Goal: Information Seeking & Learning: Learn about a topic

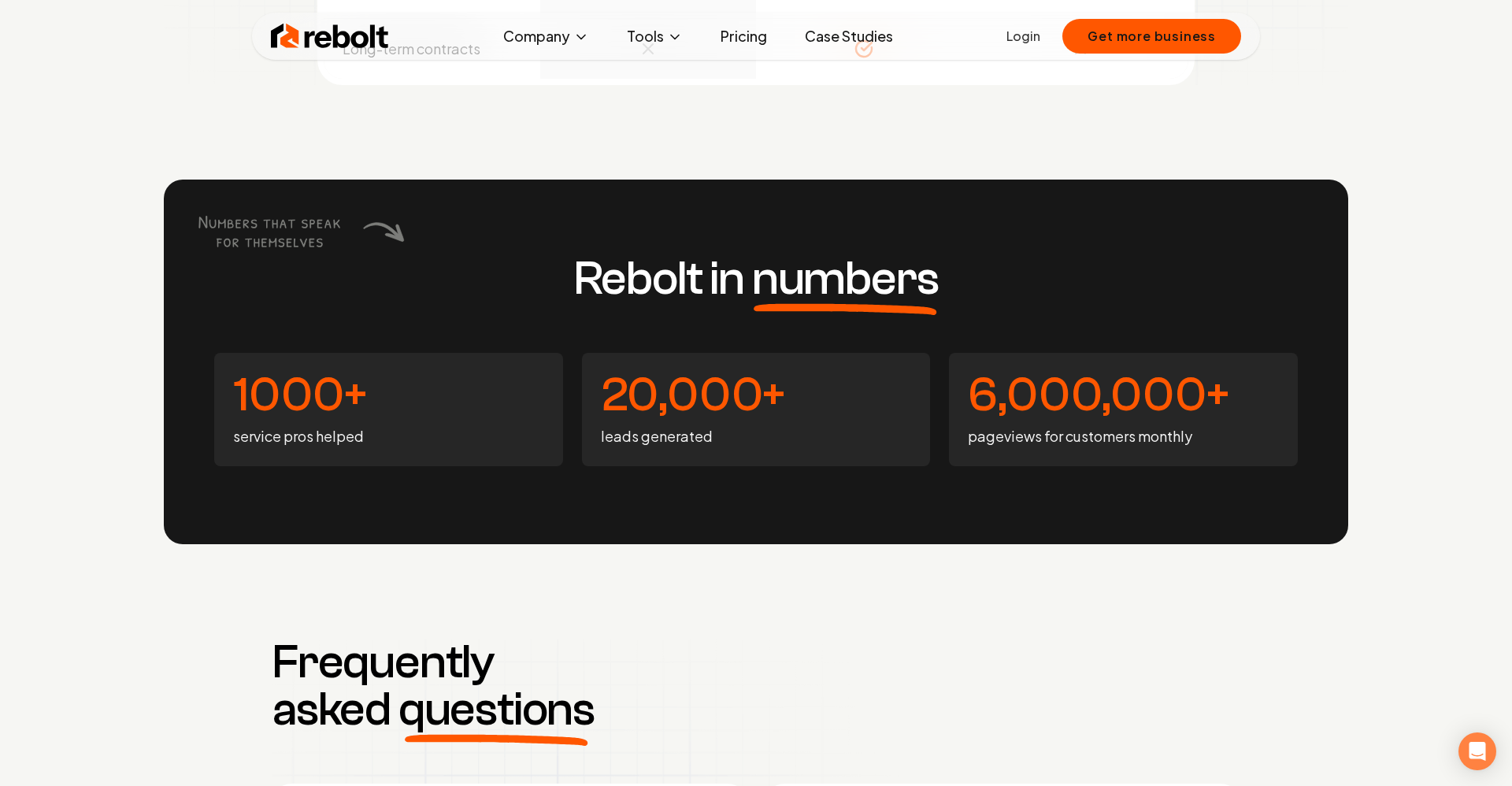
scroll to position [5977, 0]
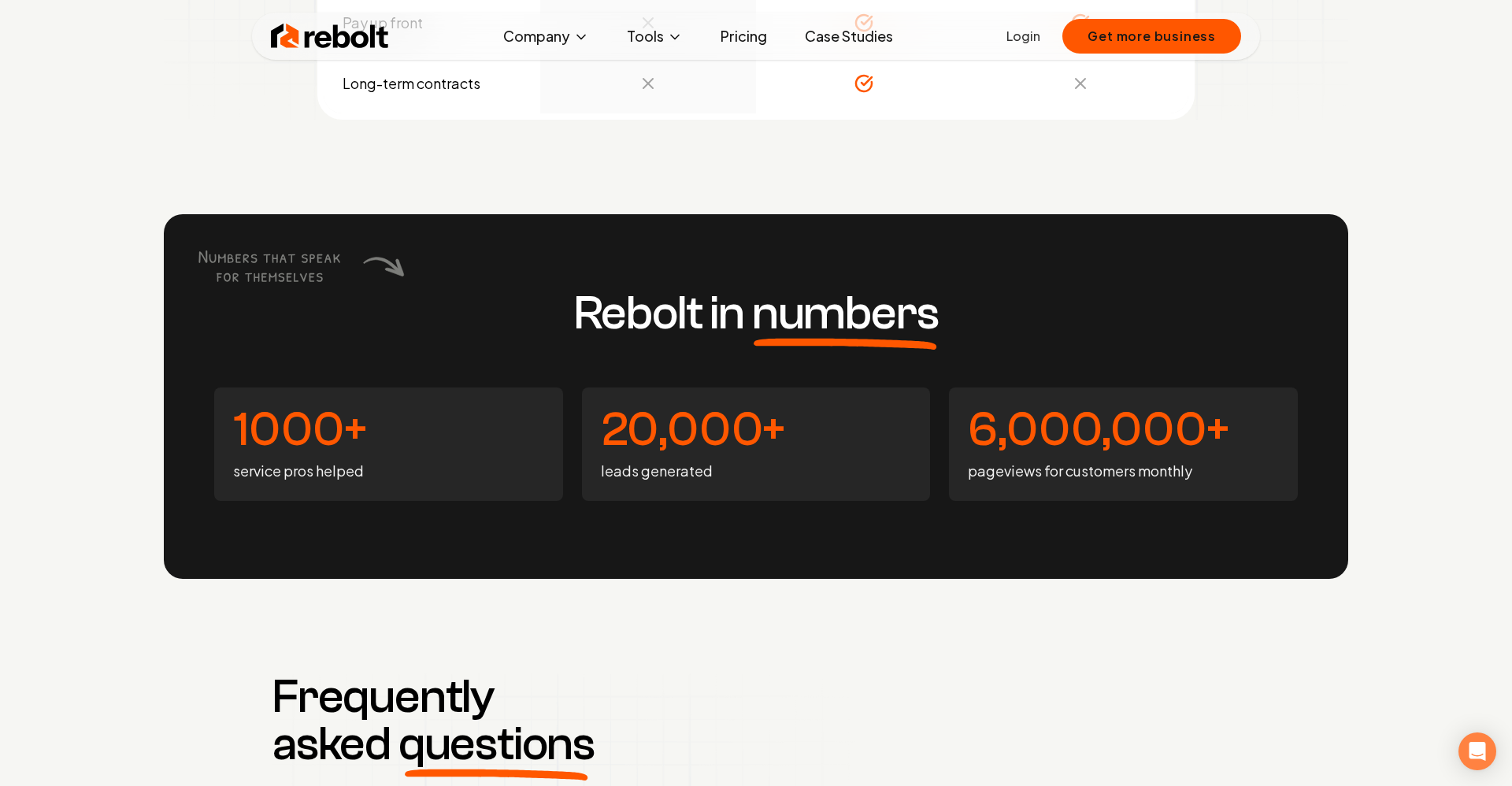
click at [747, 227] on div "Rebolt in numbers 1000+ service pros helped 20,000+ leads generated 6,000,000+ …" at bounding box center [756, 396] width 1185 height 365
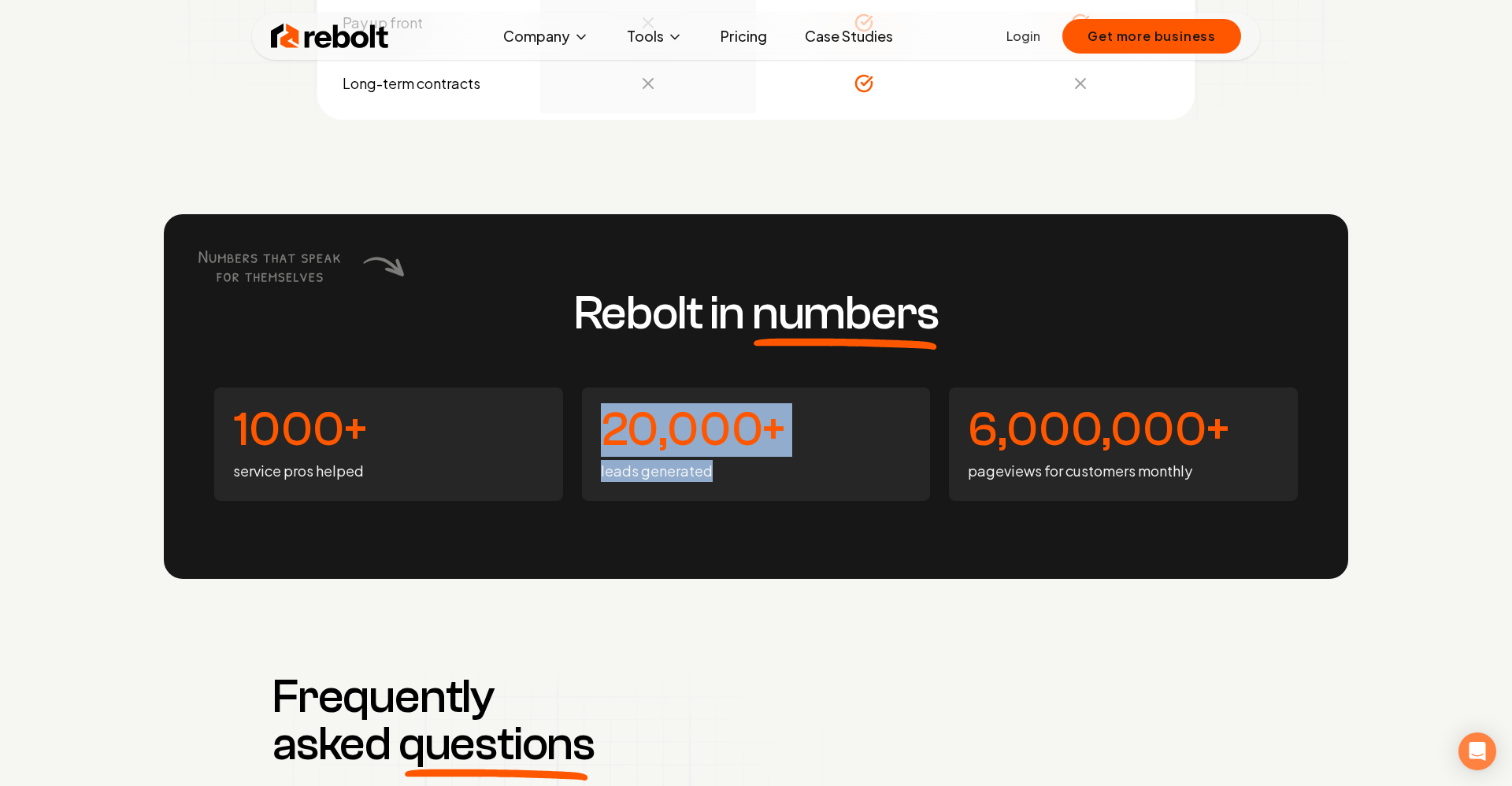
drag, startPoint x: 867, startPoint y: 477, endPoint x: 867, endPoint y: 363, distance: 114.0
click at [867, 363] on div "Rebolt in numbers 1000+ service pros helped 20,000+ leads generated 6,000,000+ …" at bounding box center [756, 396] width 1185 height 365
click at [867, 364] on div "Rebolt in numbers 1000+ service pros helped 20,000+ leads generated 6,000,000+ …" at bounding box center [756, 396] width 1185 height 365
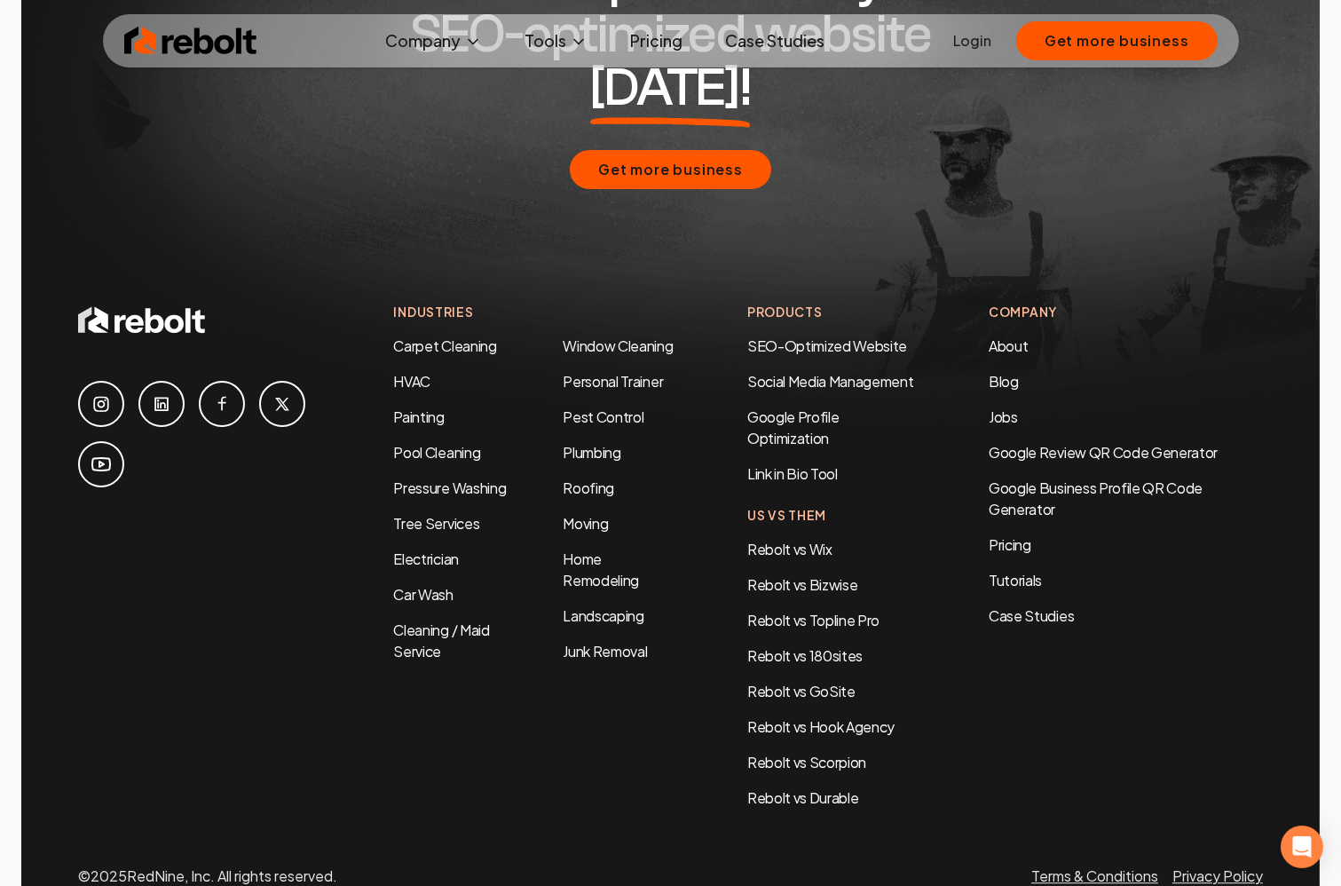
scroll to position [8570, 0]
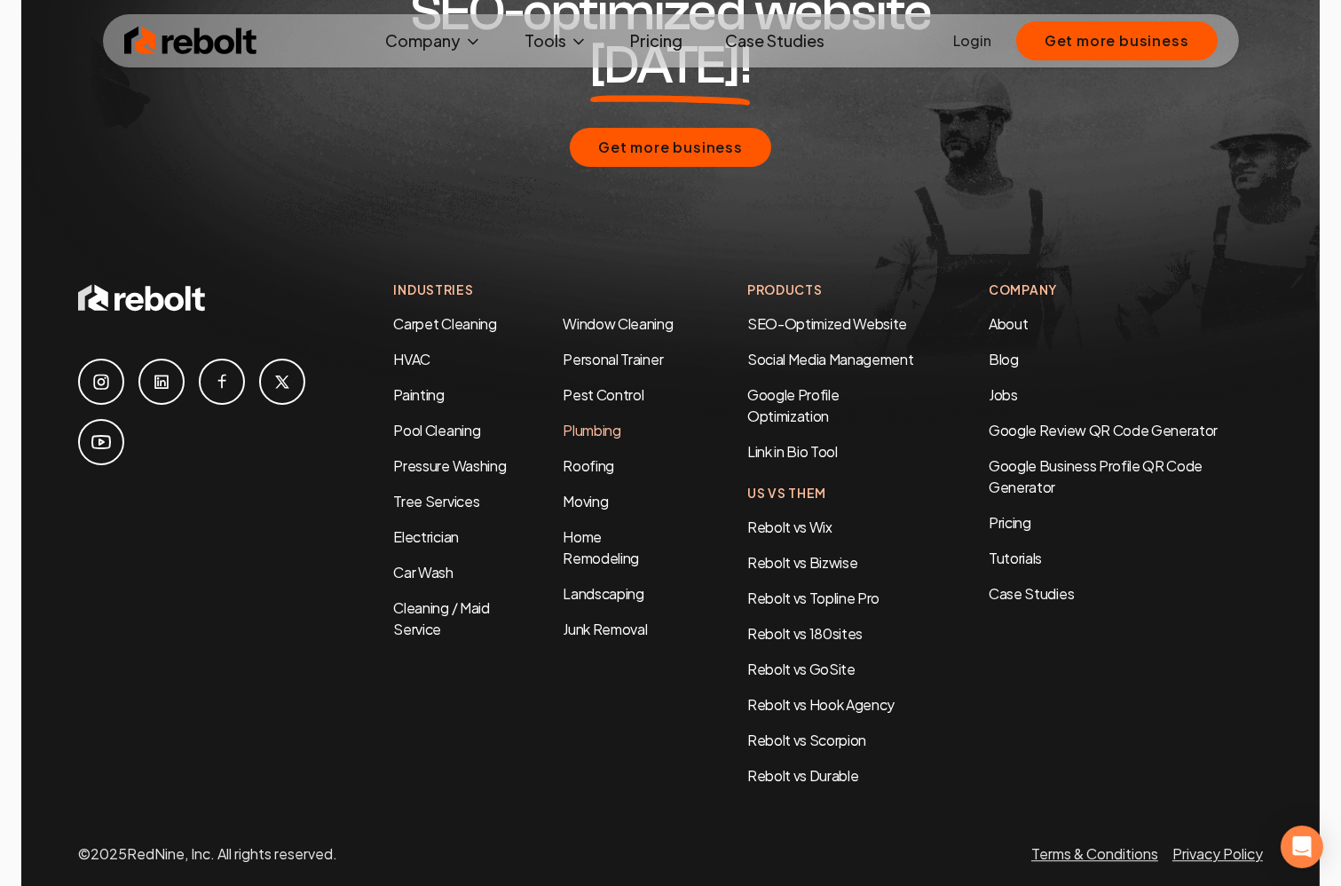
click at [609, 421] on link "Plumbing" at bounding box center [592, 430] width 58 height 19
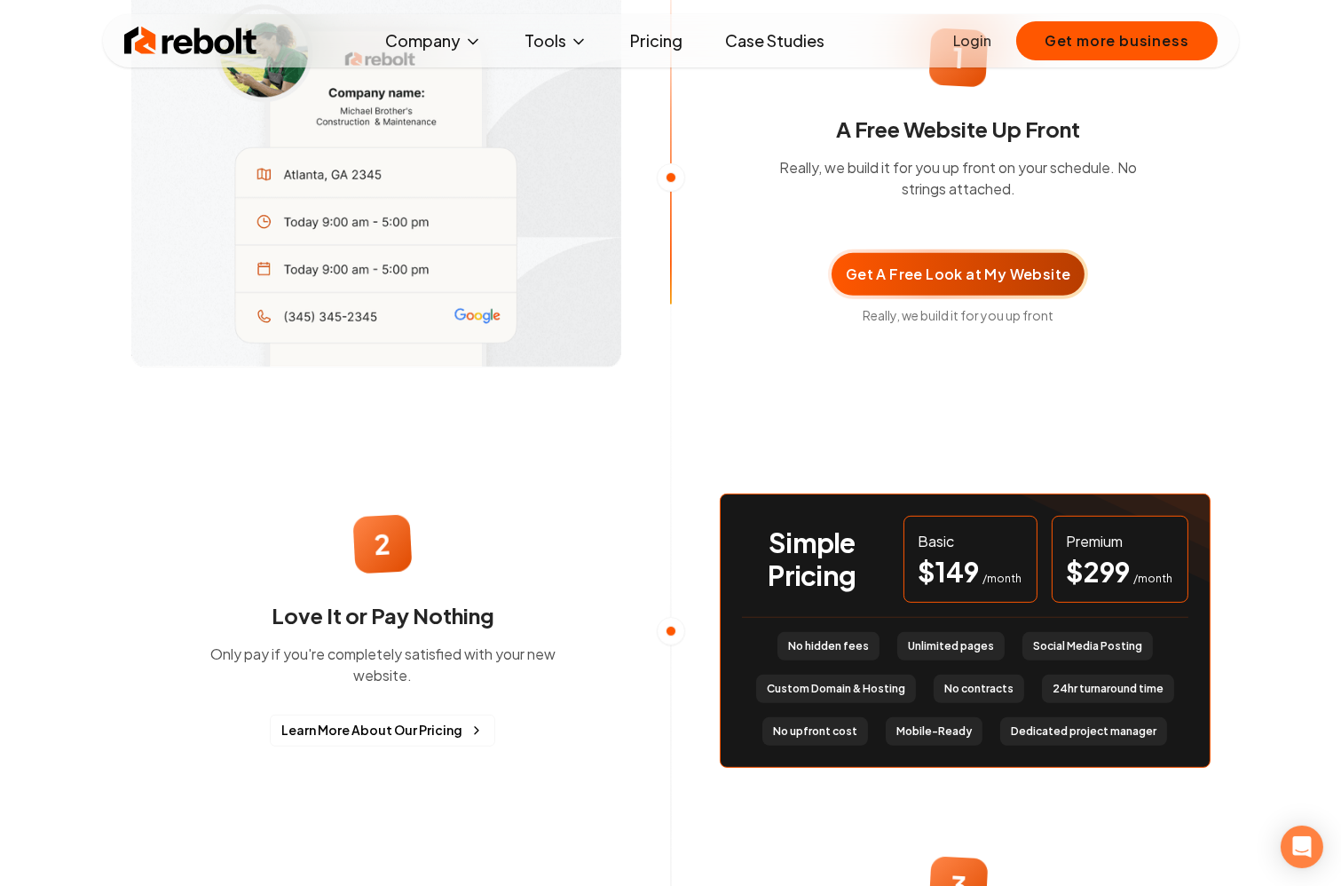
scroll to position [1429, 0]
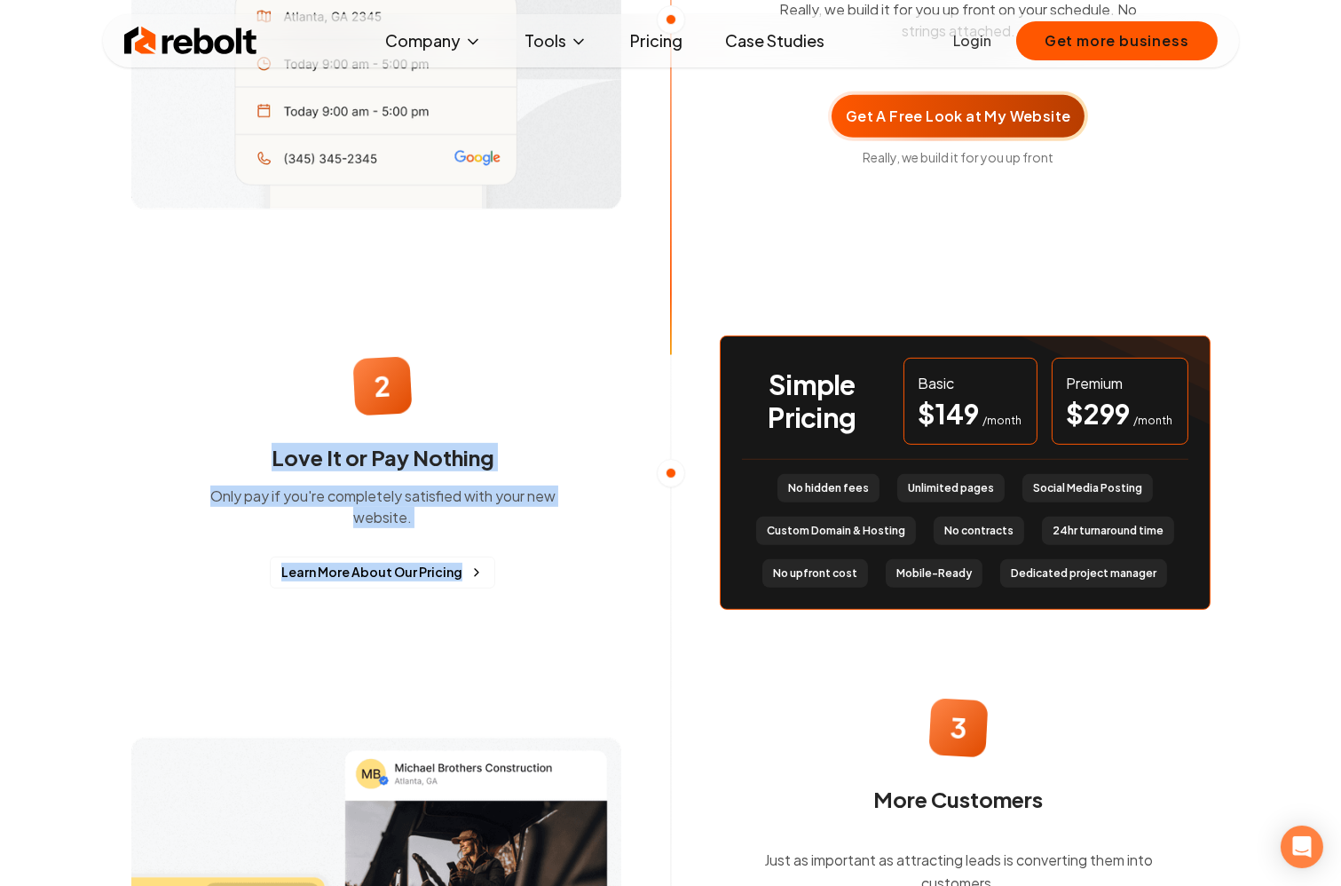
drag, startPoint x: 472, startPoint y: 406, endPoint x: 522, endPoint y: 602, distance: 201.5
click at [522, 601] on div "2 Love It or Pay Nothing Only pay if you're completely satisfied with your new …" at bounding box center [383, 473] width 532 height 288
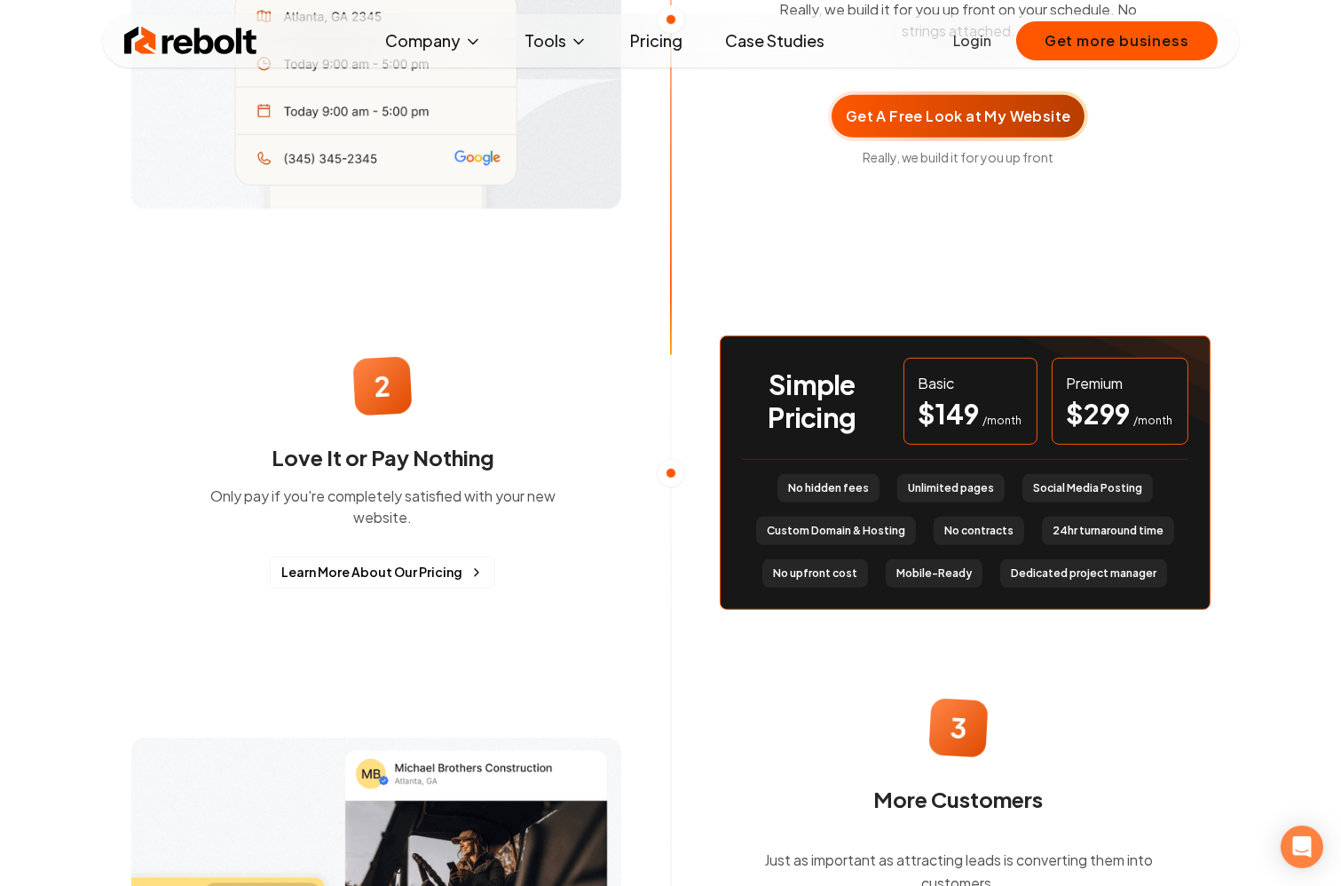
click at [522, 602] on div "2 Love It or Pay Nothing Only pay if you're completely satisfied with your new …" at bounding box center [383, 473] width 532 height 288
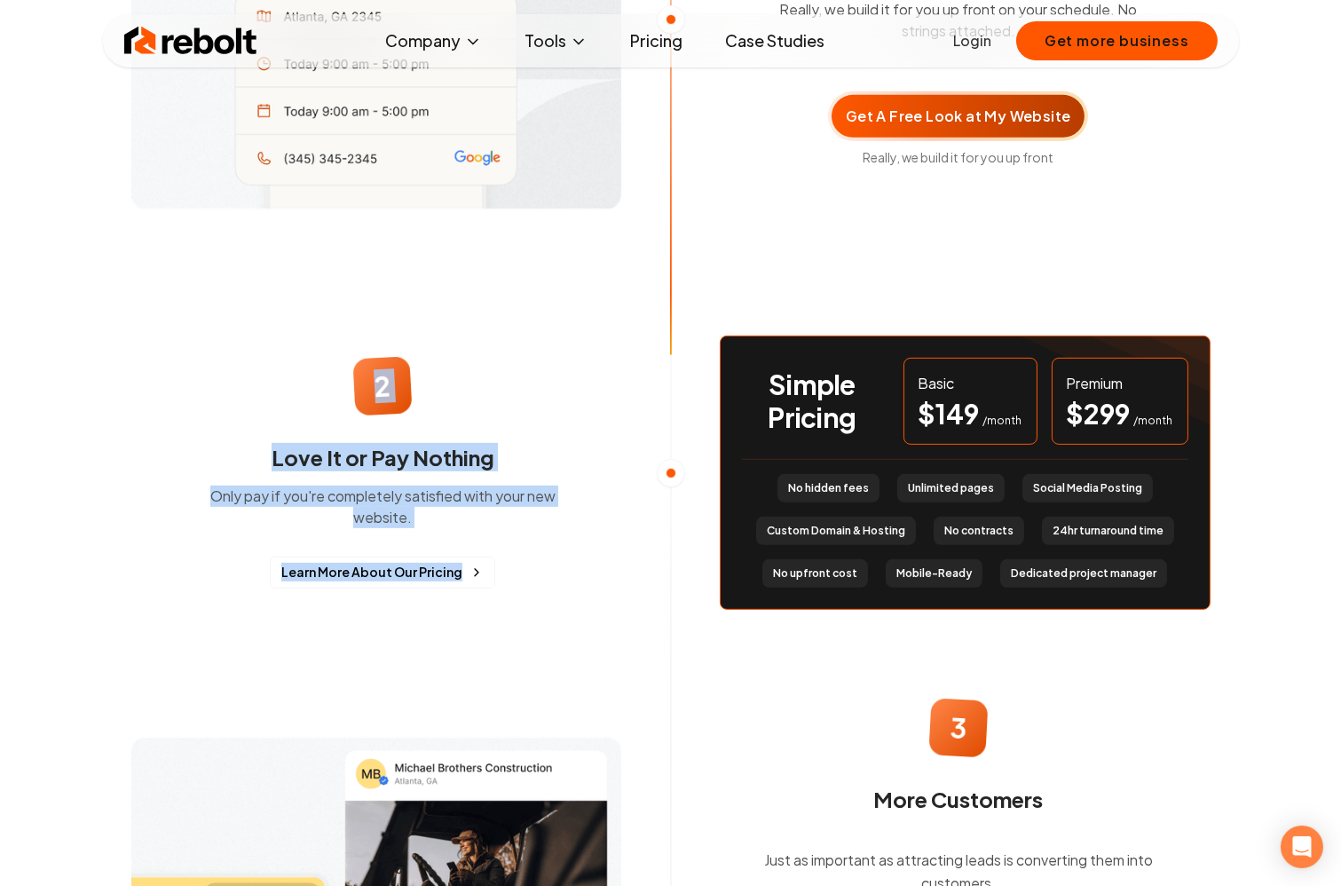
drag, startPoint x: 522, startPoint y: 602, endPoint x: 517, endPoint y: 311, distance: 290.2
click at [517, 315] on div "2 Love It or Pay Nothing Only pay if you're completely satisfied with your new …" at bounding box center [383, 473] width 561 height 316
drag, startPoint x: 485, startPoint y: 302, endPoint x: 505, endPoint y: 600, distance: 298.9
click at [505, 599] on div "Simple Pricing Basic $ 149 /month Premium $ 299 /month No hidden fees Unlimited…" at bounding box center [671, 472] width 1136 height 331
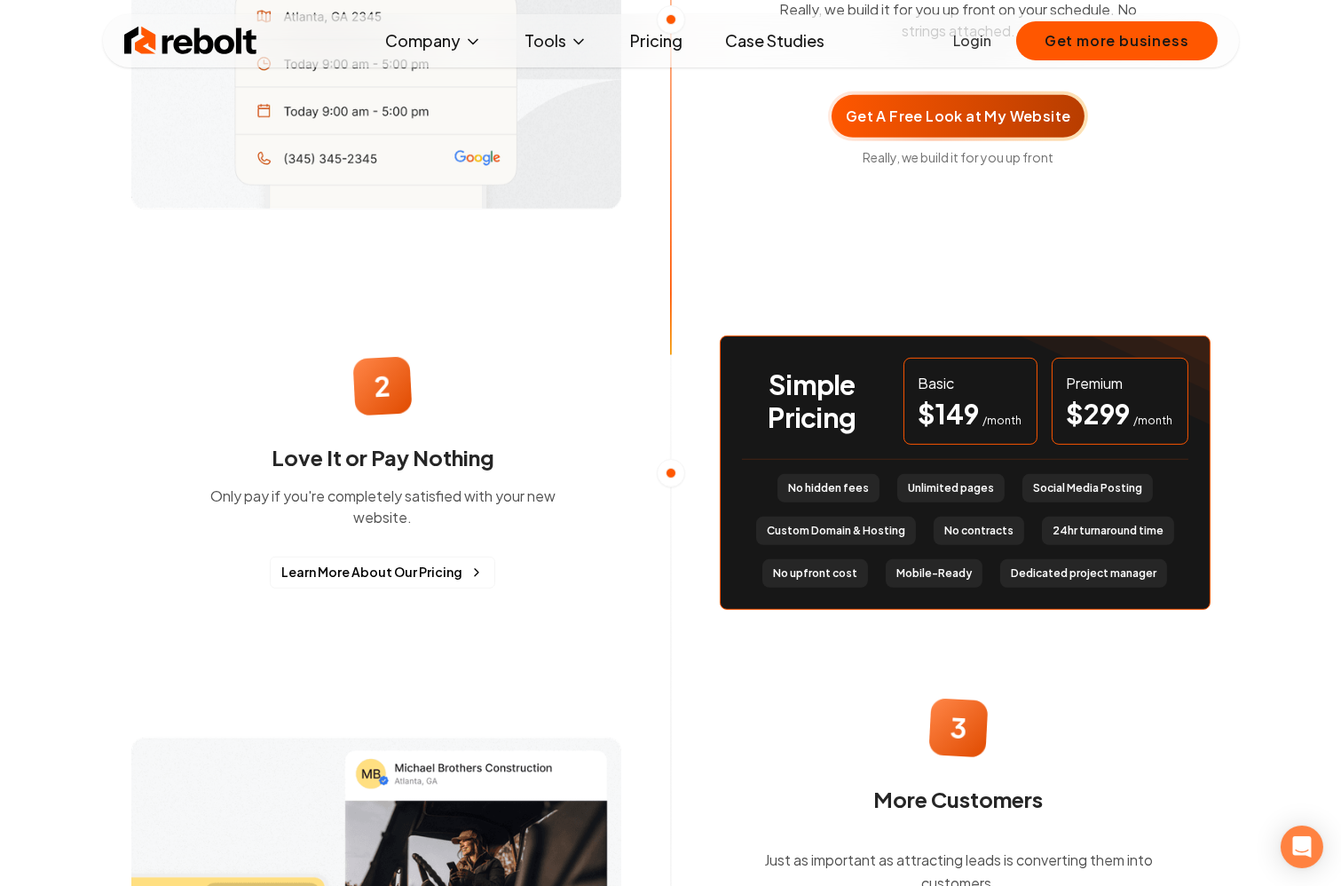
click at [505, 600] on div "2 Love It or Pay Nothing Only pay if you're completely satisfied with your new …" at bounding box center [383, 473] width 532 height 288
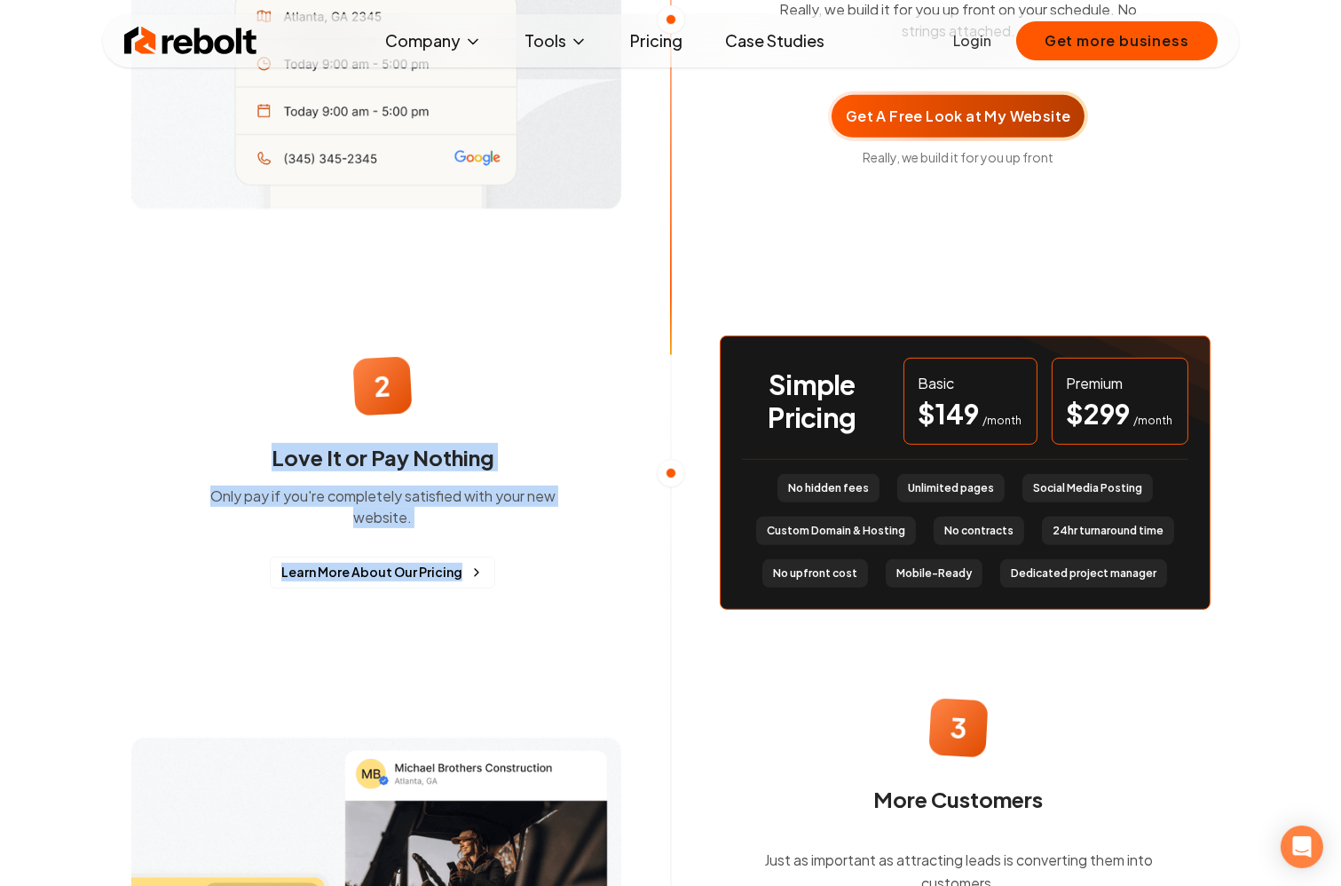
drag, startPoint x: 513, startPoint y: 615, endPoint x: 510, endPoint y: 423, distance: 191.7
click at [510, 423] on div "2 Love It or Pay Nothing Only pay if you're completely satisfied with your new …" at bounding box center [383, 473] width 561 height 316
click at [510, 423] on div "2 Love It or Pay Nothing Only pay if you're completely satisfied with your new …" at bounding box center [383, 473] width 398 height 231
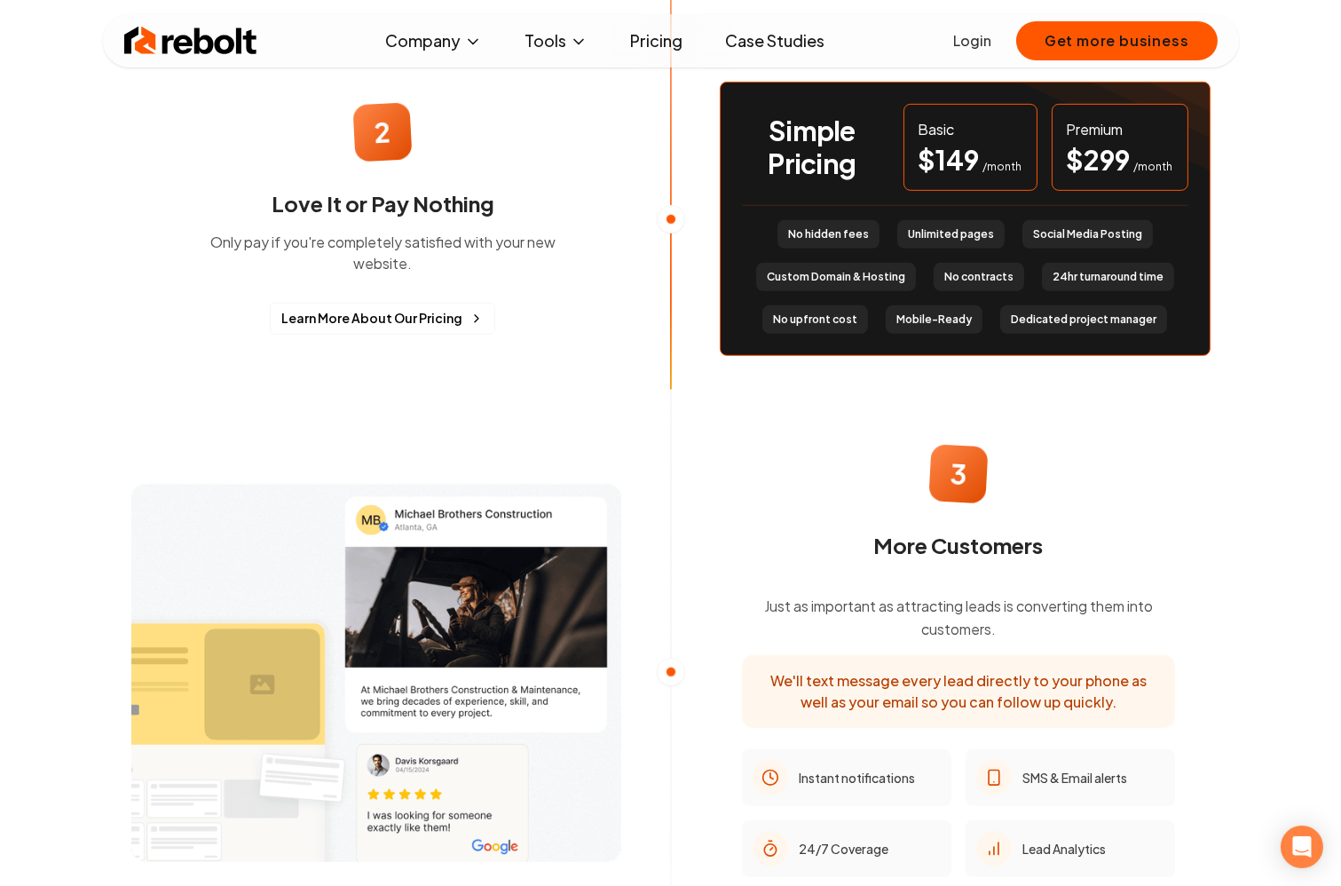
scroll to position [1653, 0]
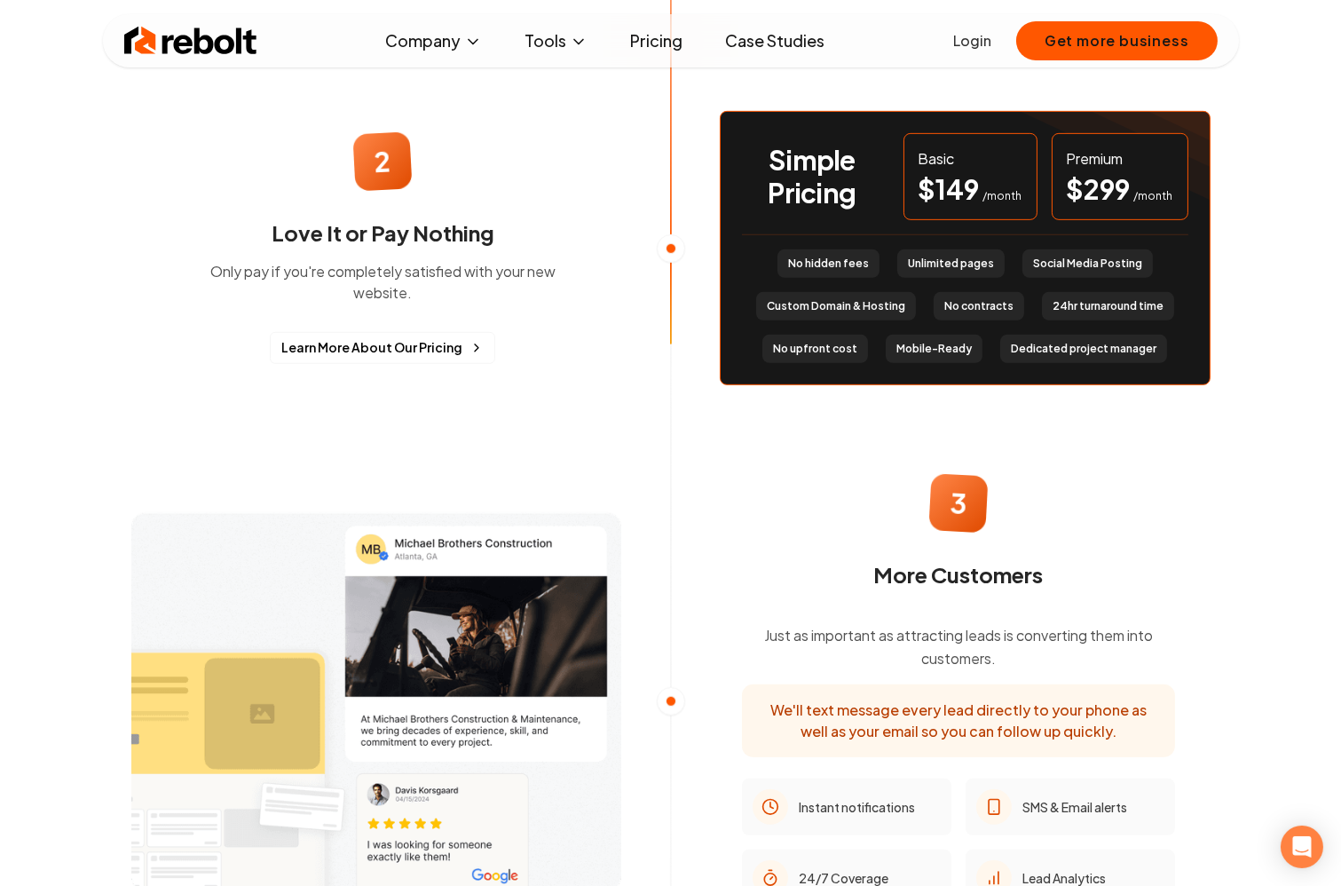
click at [660, 51] on link "Pricing" at bounding box center [656, 40] width 81 height 35
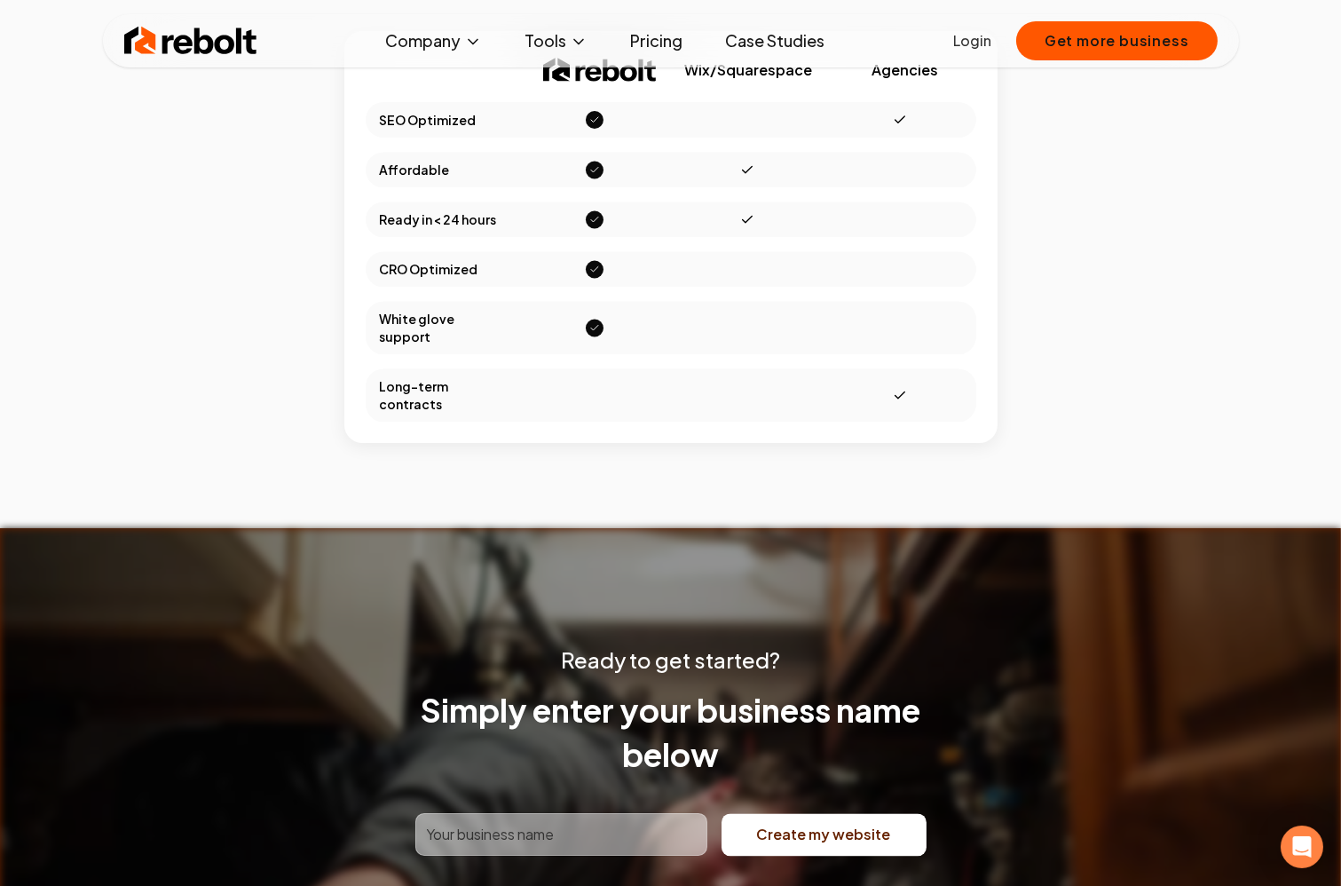
scroll to position [6023, 0]
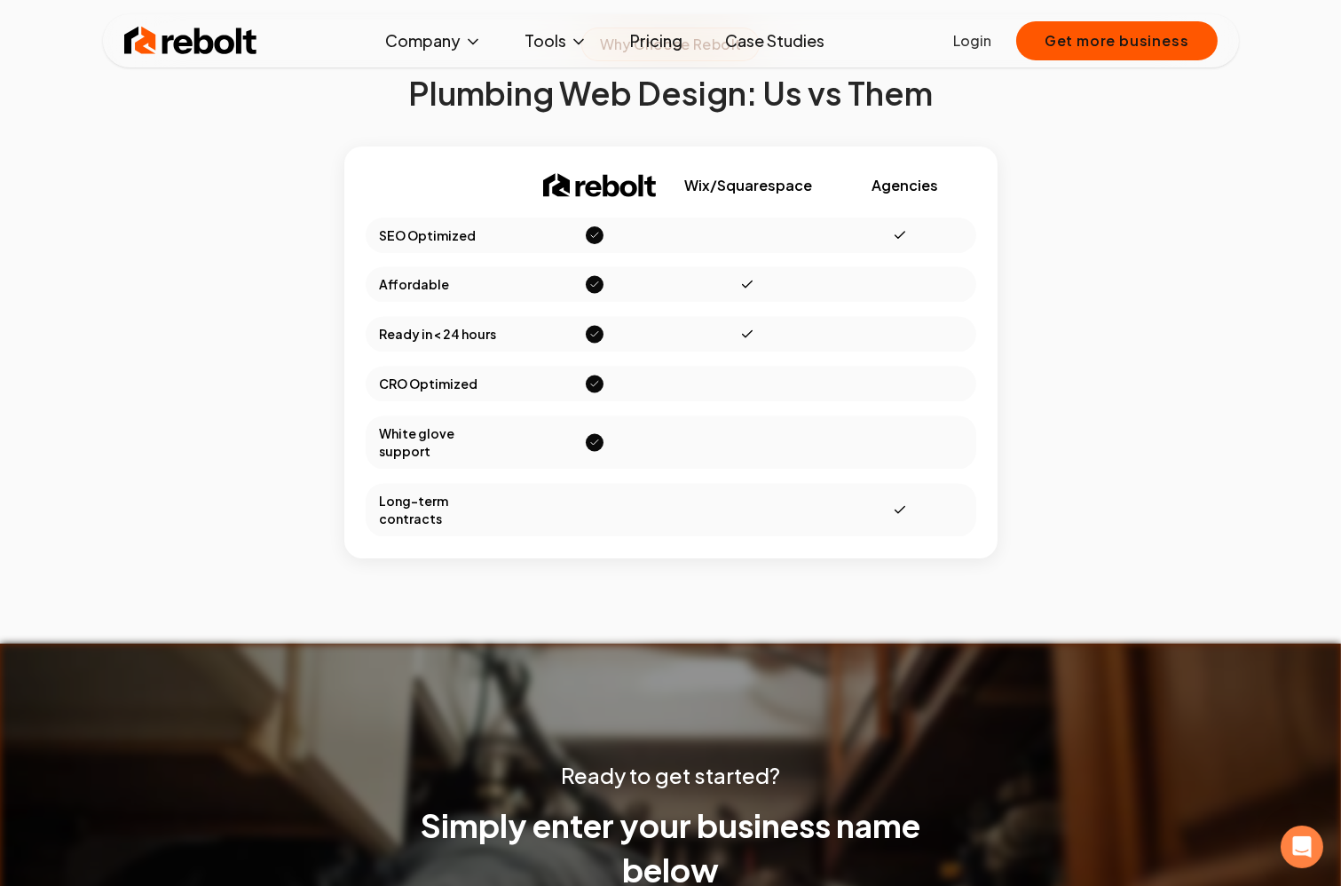
drag, startPoint x: 729, startPoint y: 423, endPoint x: 29, endPoint y: 125, distance: 760.2
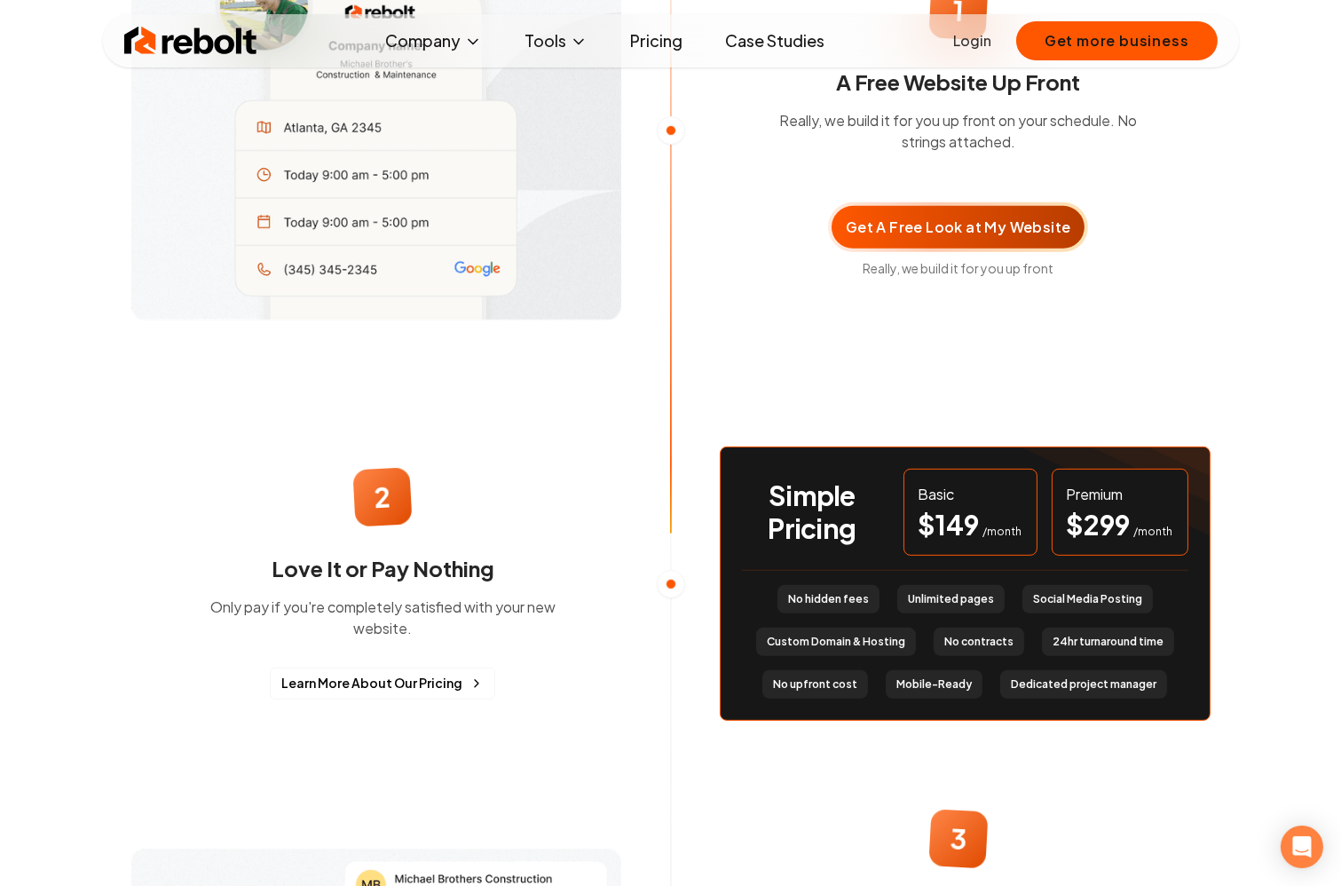
scroll to position [1201, 0]
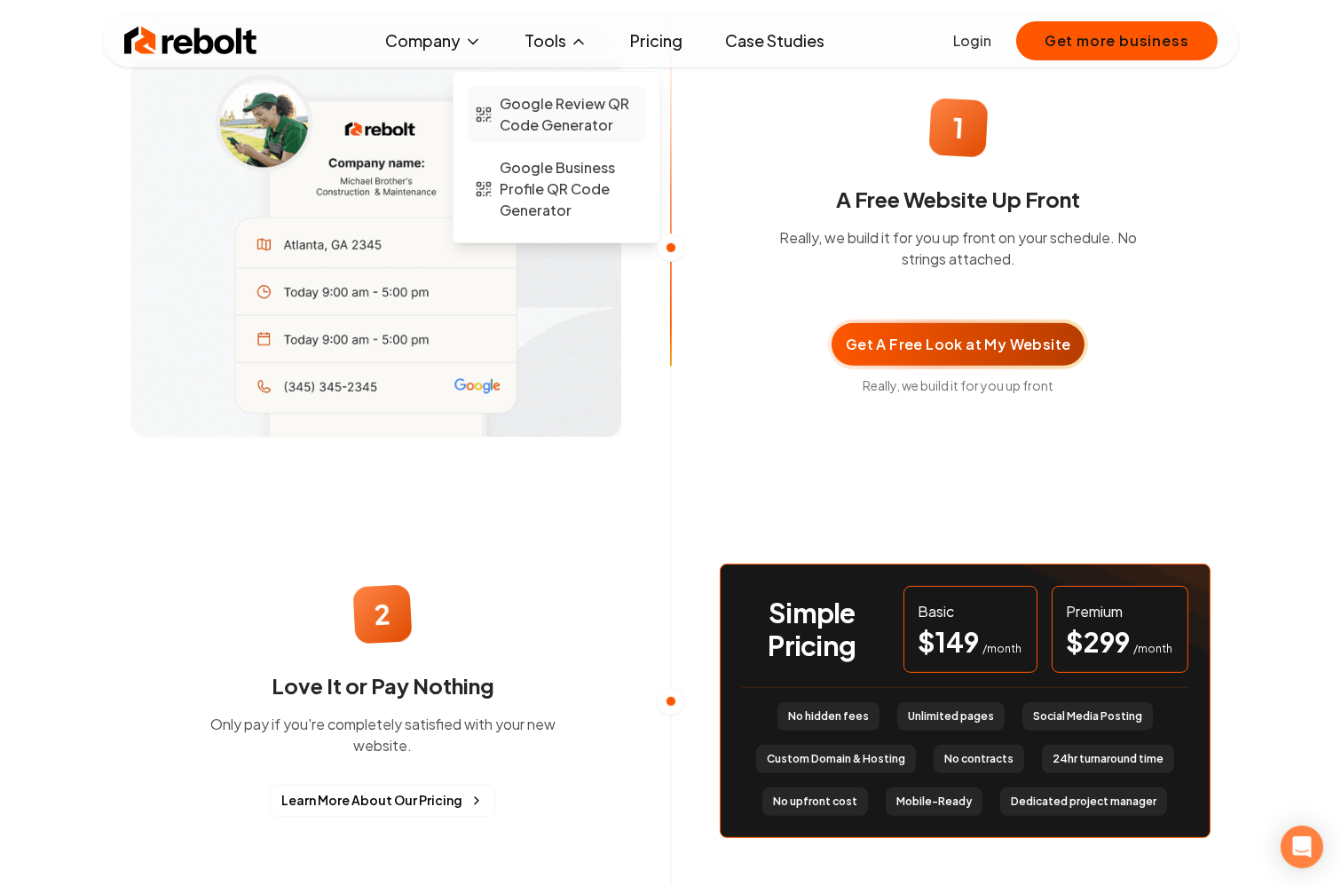
click at [571, 100] on span "Google Review QR Code Generator" at bounding box center [569, 114] width 138 height 43
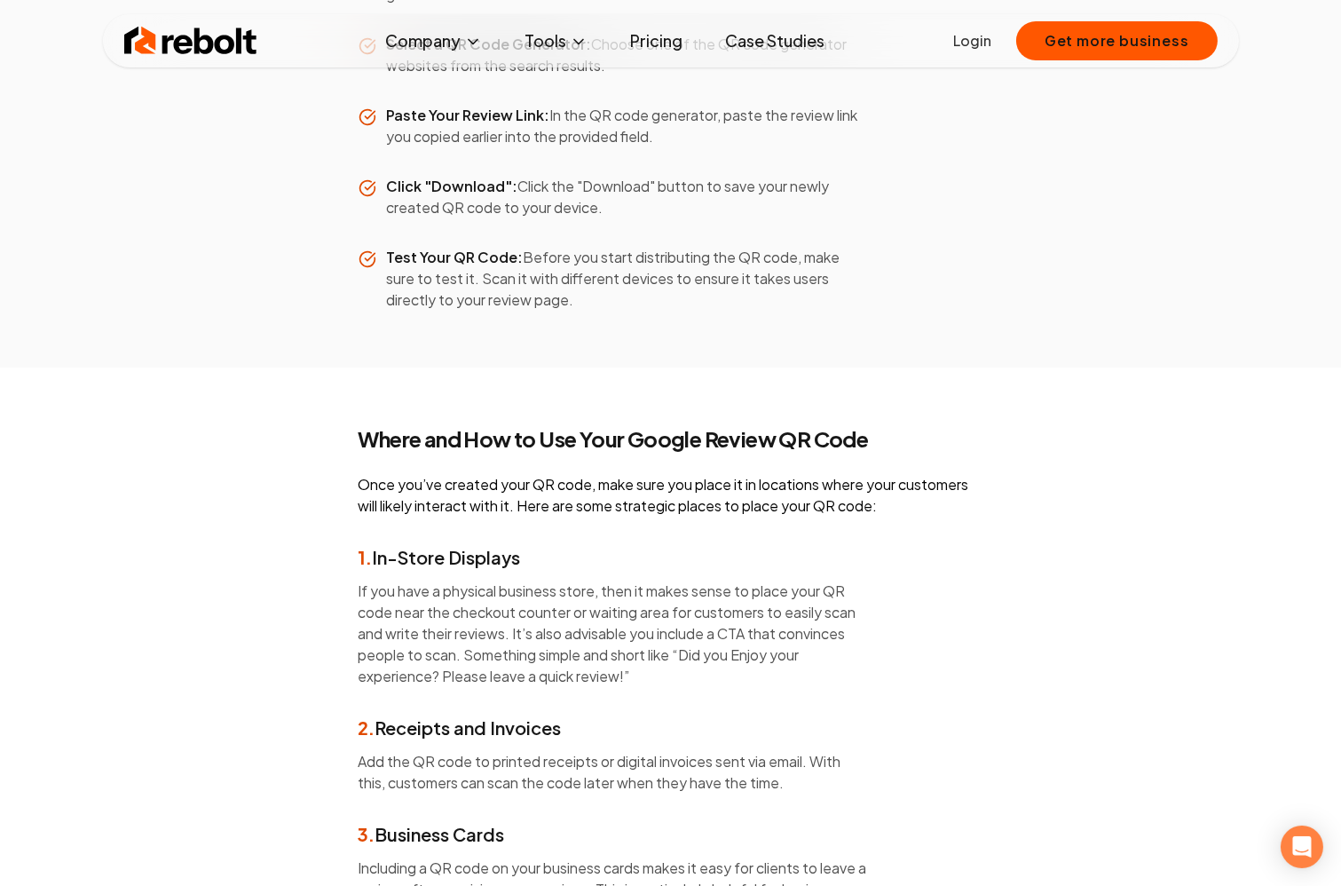
scroll to position [3405, 0]
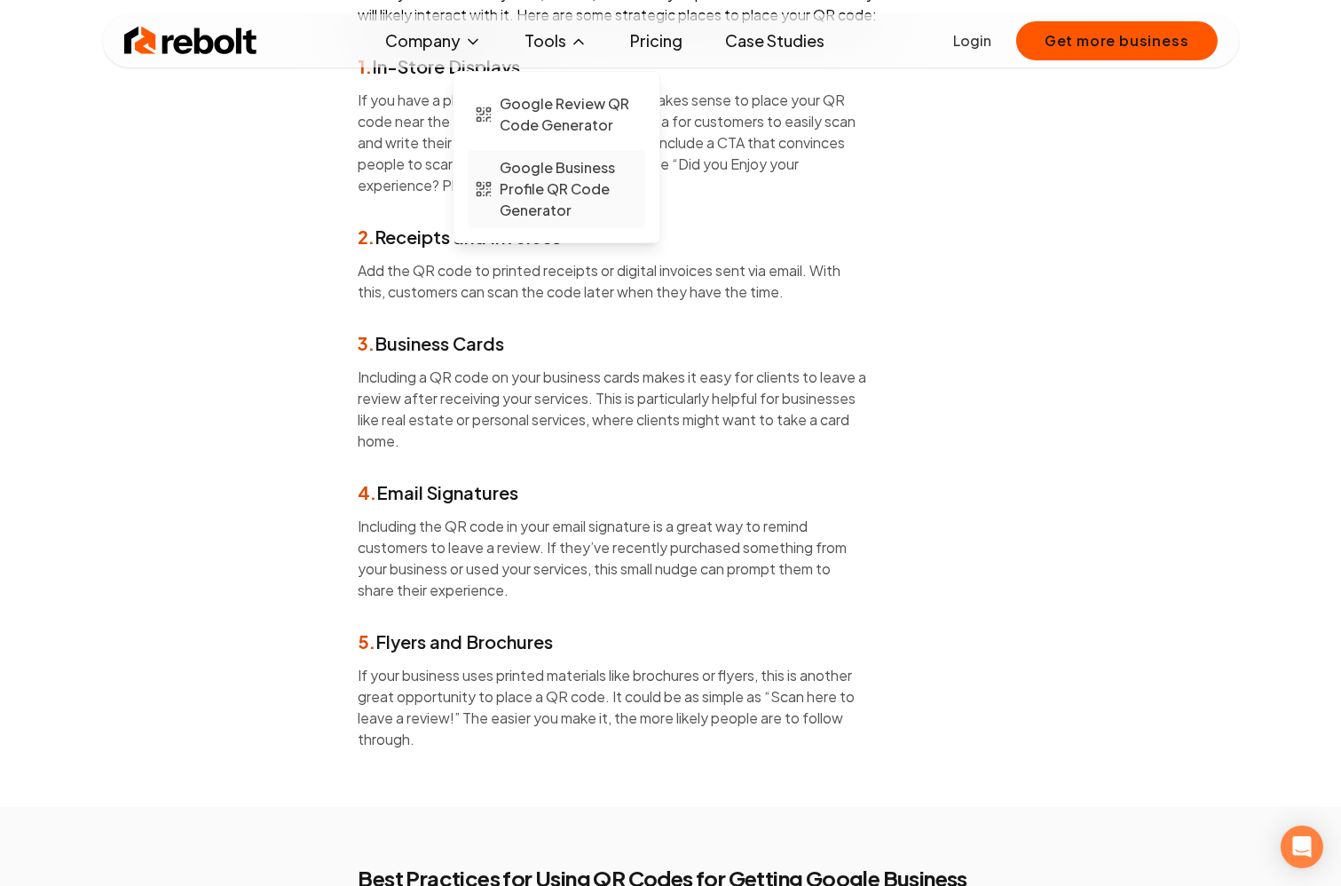
click at [570, 193] on span "Google Business Profile QR Code Generator" at bounding box center [569, 189] width 138 height 64
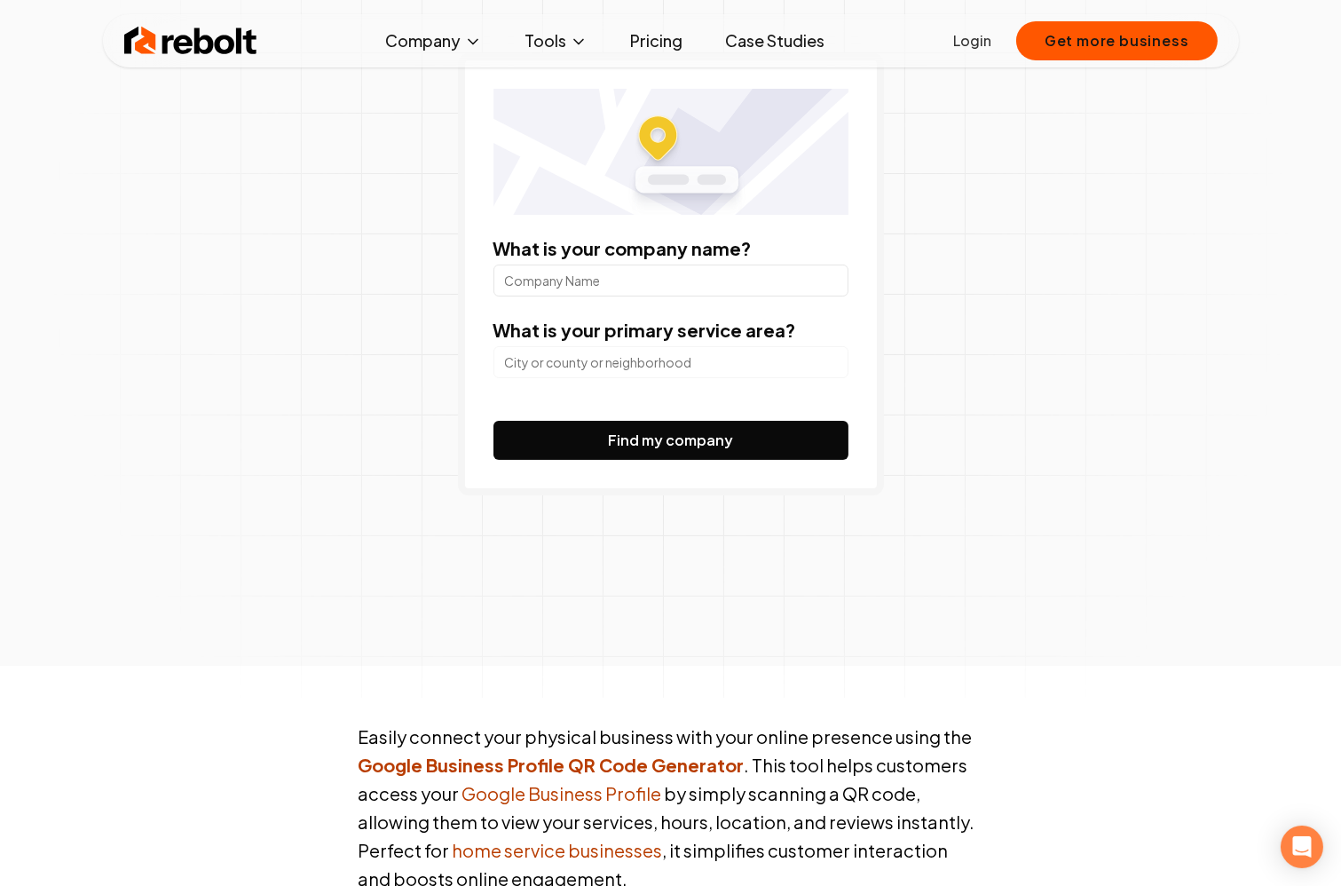
scroll to position [201, 0]
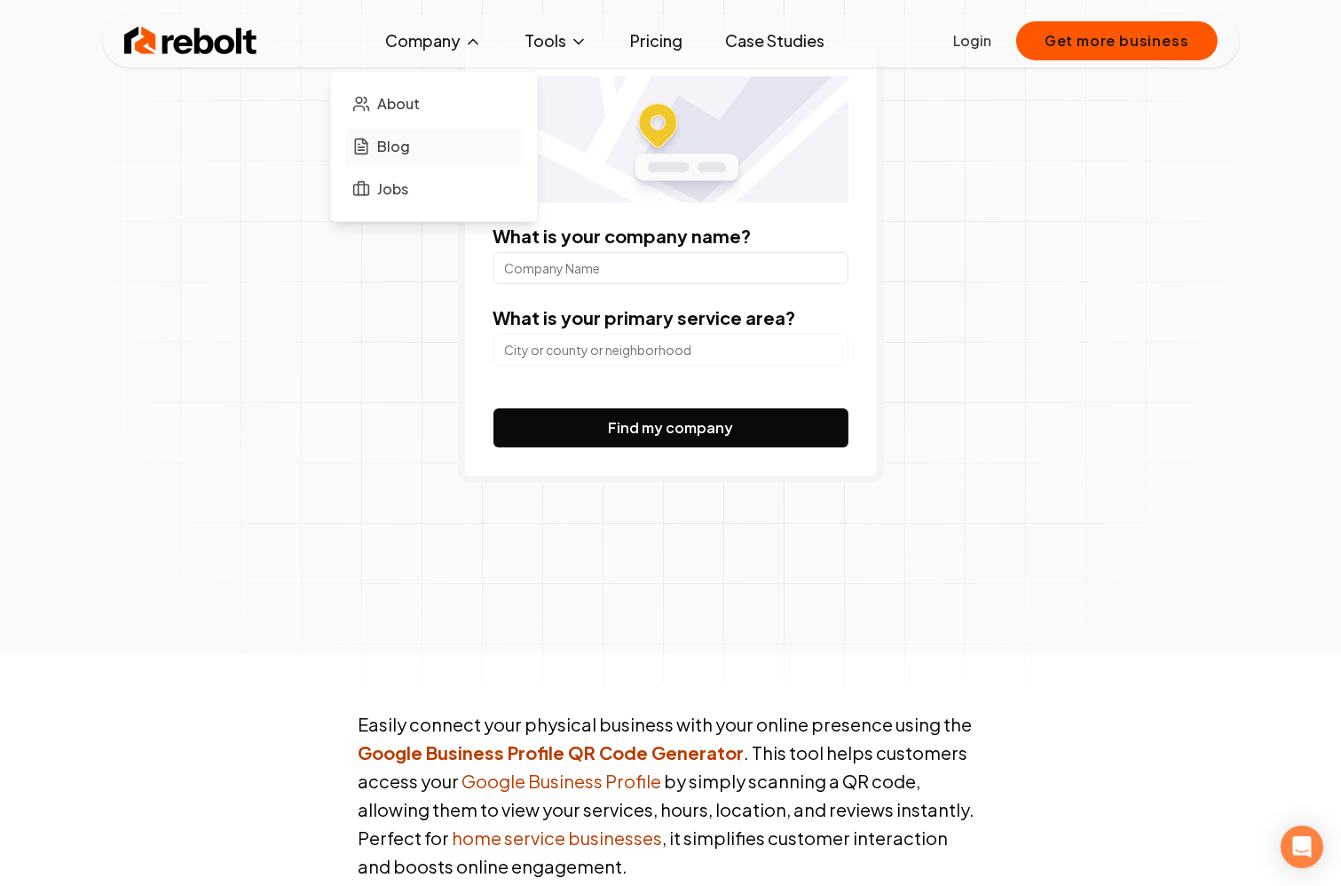
click at [470, 136] on link "Blog" at bounding box center [433, 146] width 177 height 35
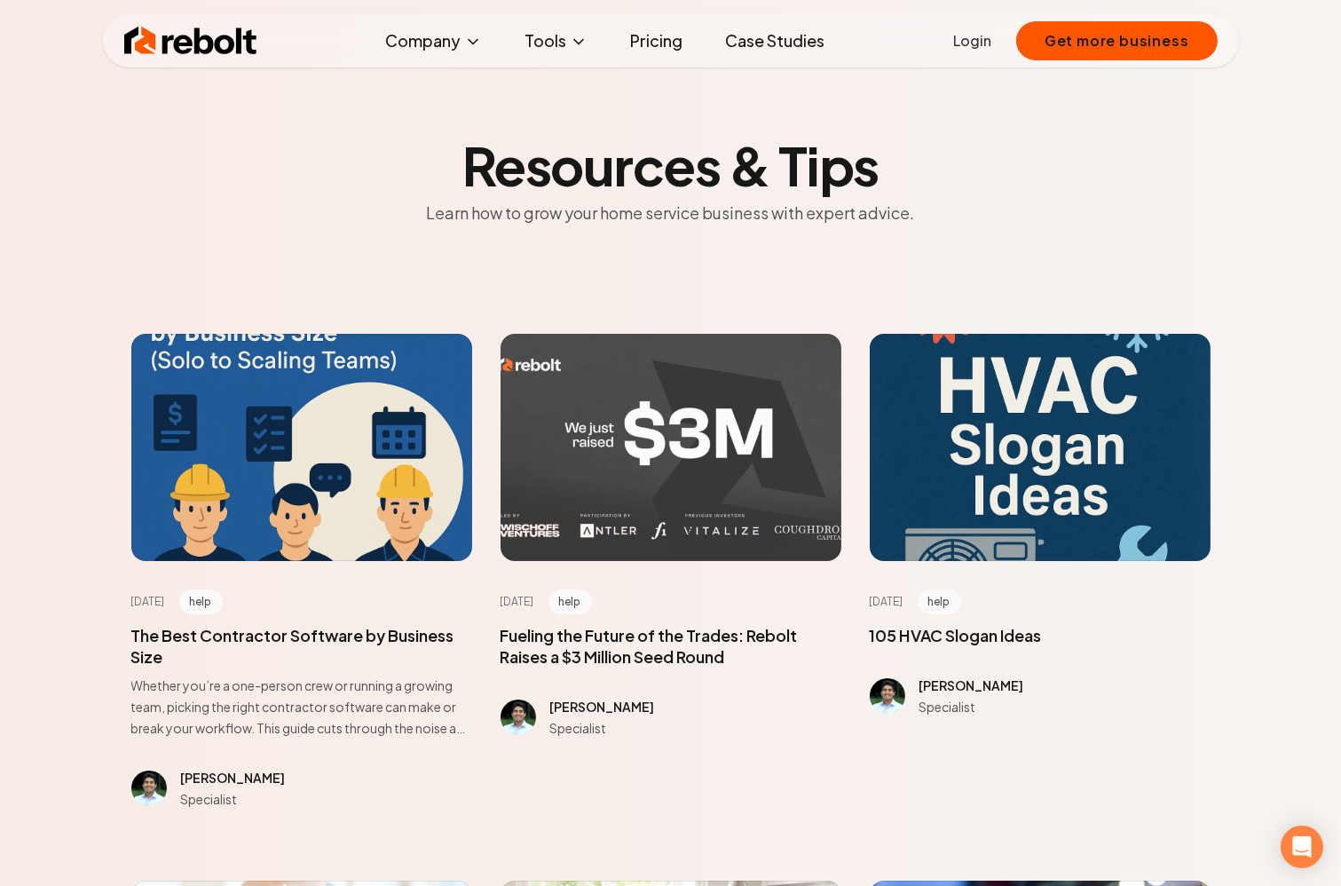
scroll to position [38, 0]
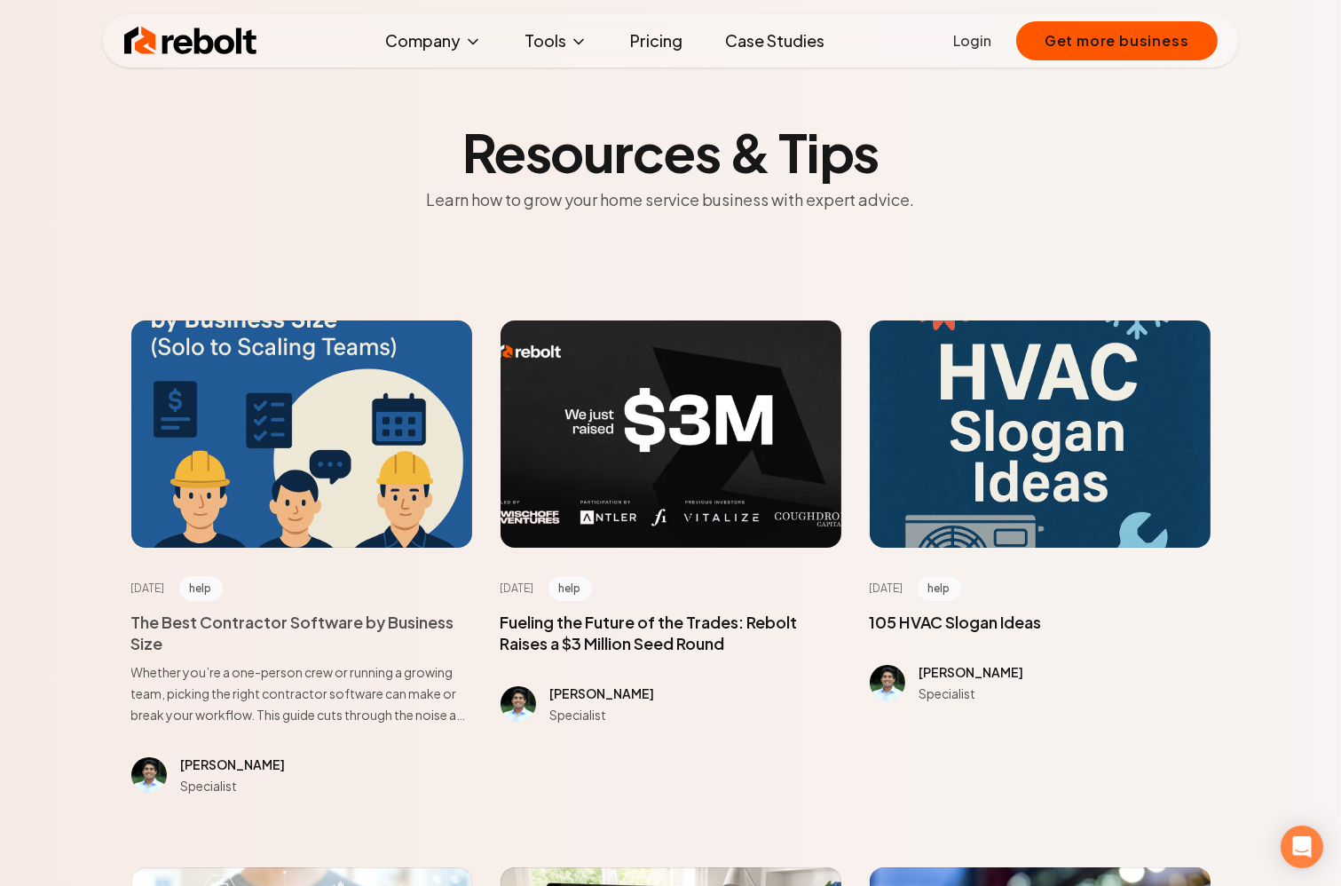
click at [344, 635] on span at bounding box center [301, 668] width 341 height 114
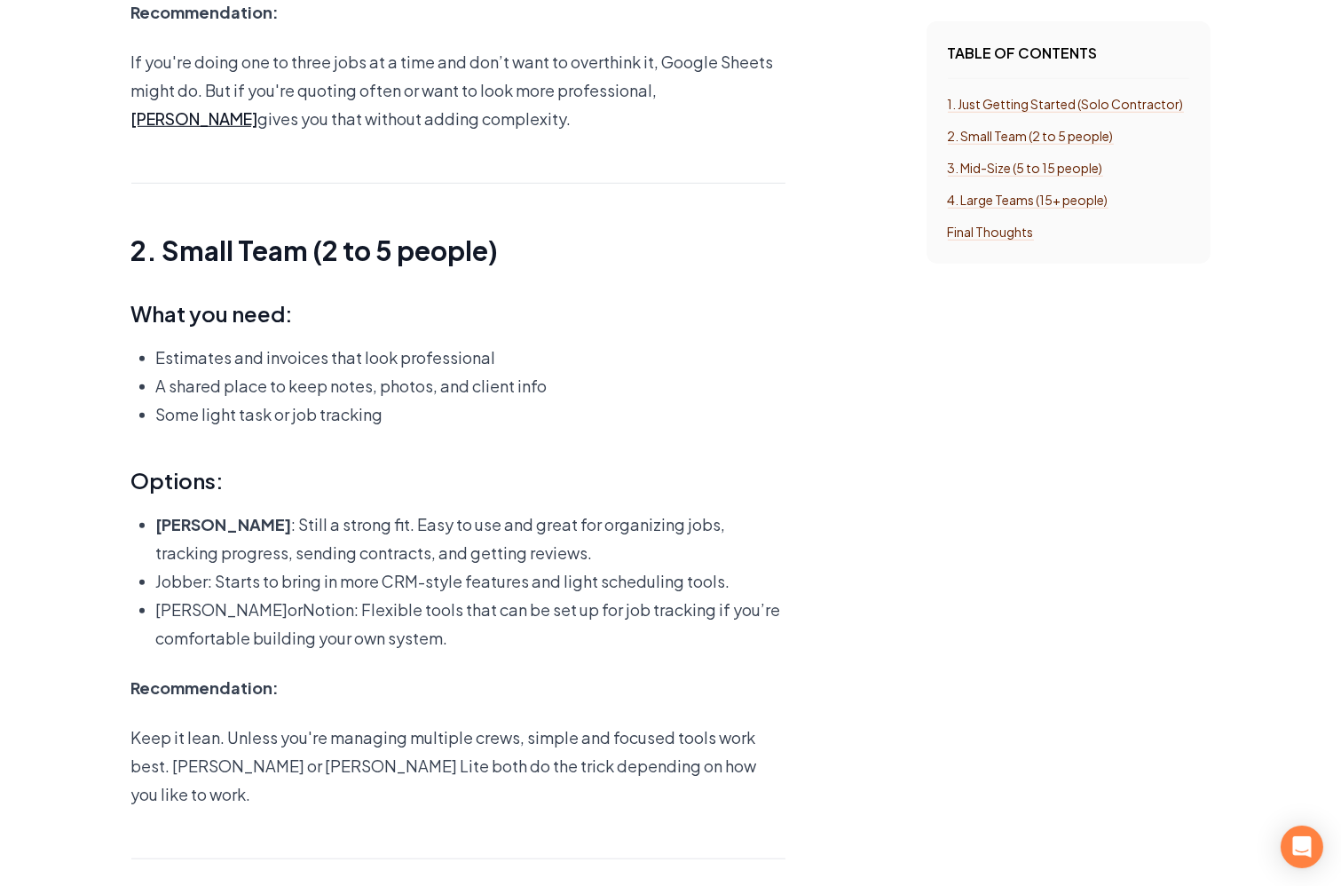
scroll to position [2593, 0]
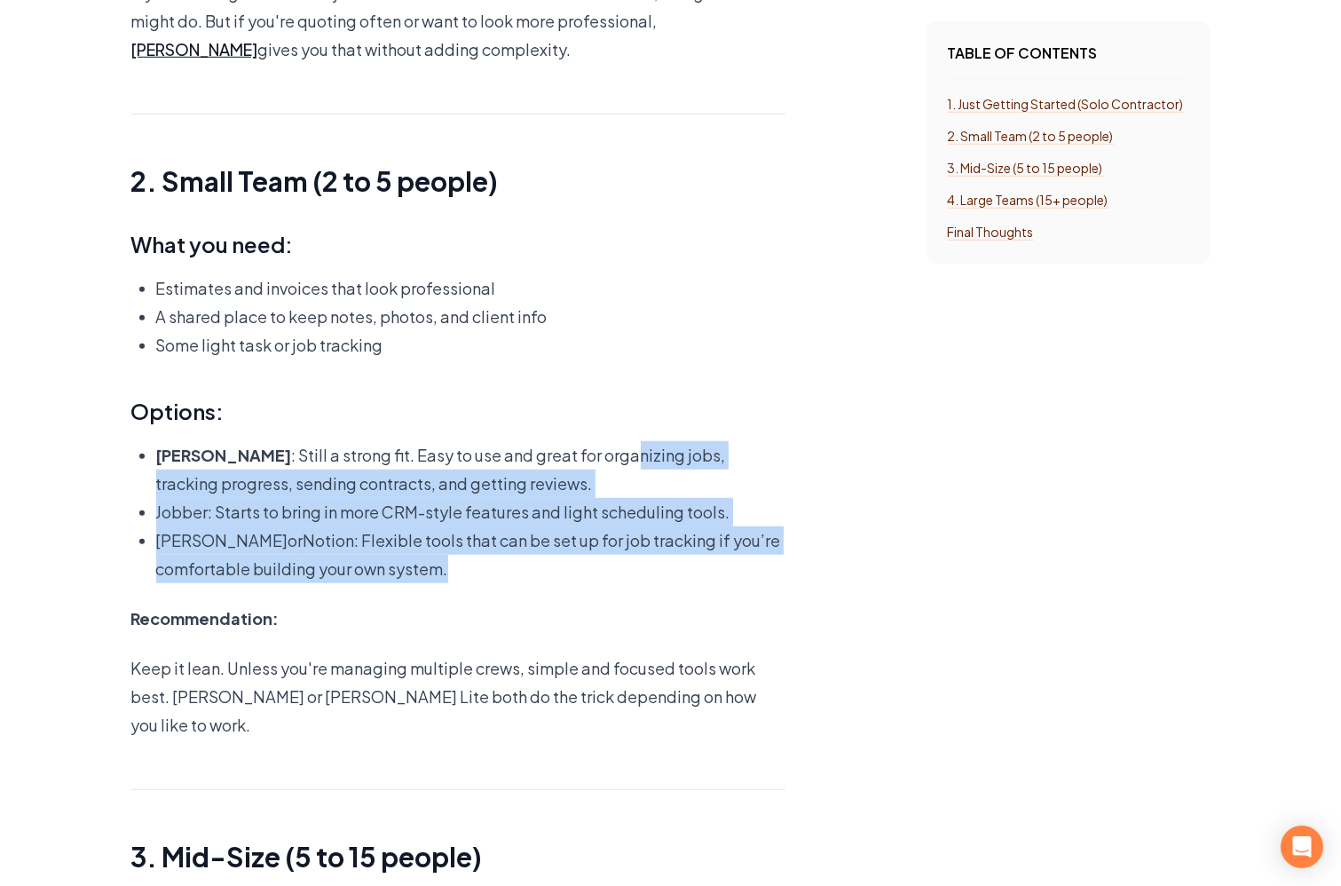
drag, startPoint x: 540, startPoint y: 564, endPoint x: 539, endPoint y: 453, distance: 110.0
click at [539, 453] on ul "[PERSON_NAME] : Still a strong fit. Easy to use and great for organizing jobs, …" at bounding box center [458, 512] width 654 height 142
click at [539, 453] on p "[PERSON_NAME] : Still a strong fit. Easy to use and great for organizing jobs, …" at bounding box center [470, 469] width 629 height 57
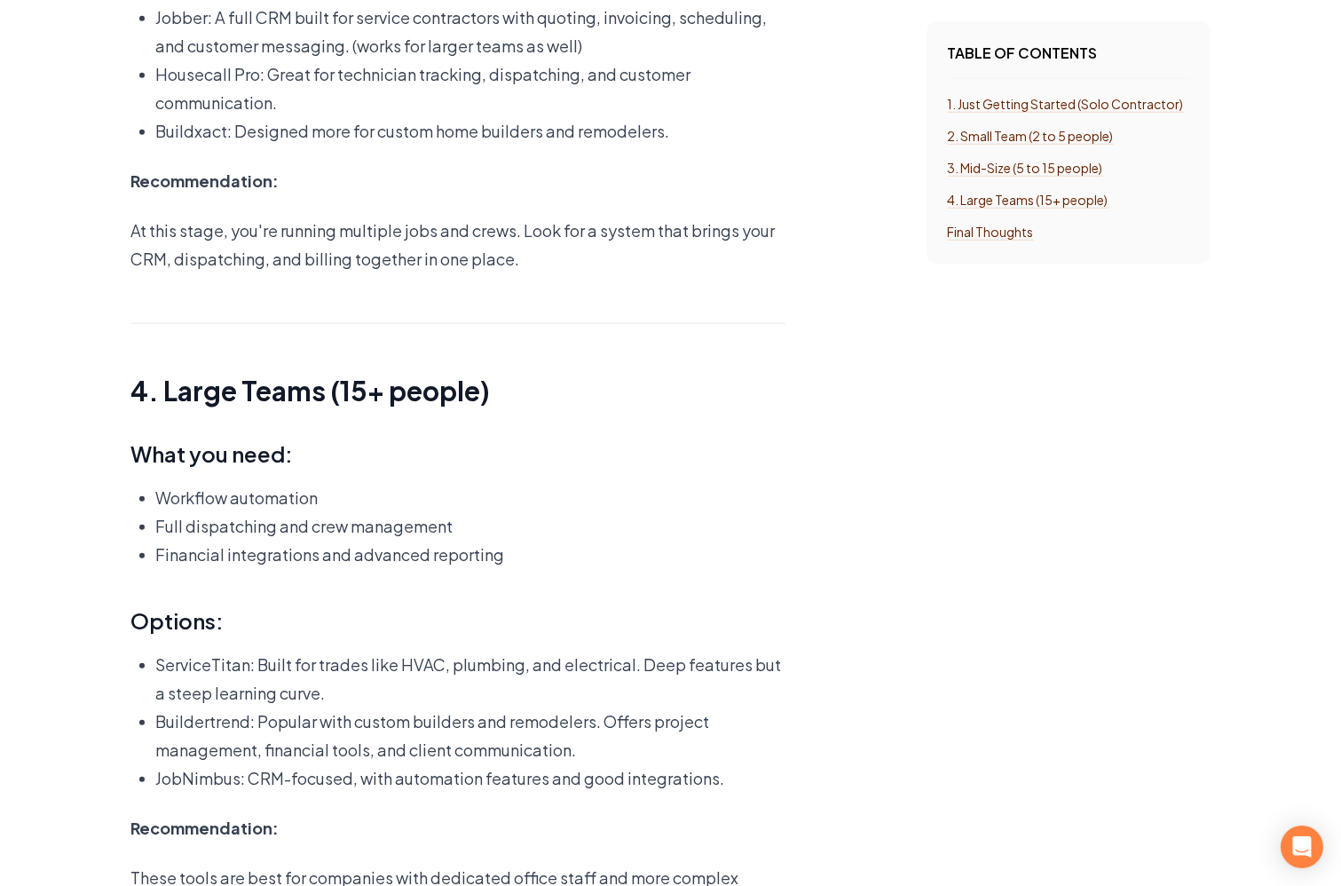
scroll to position [3536, 0]
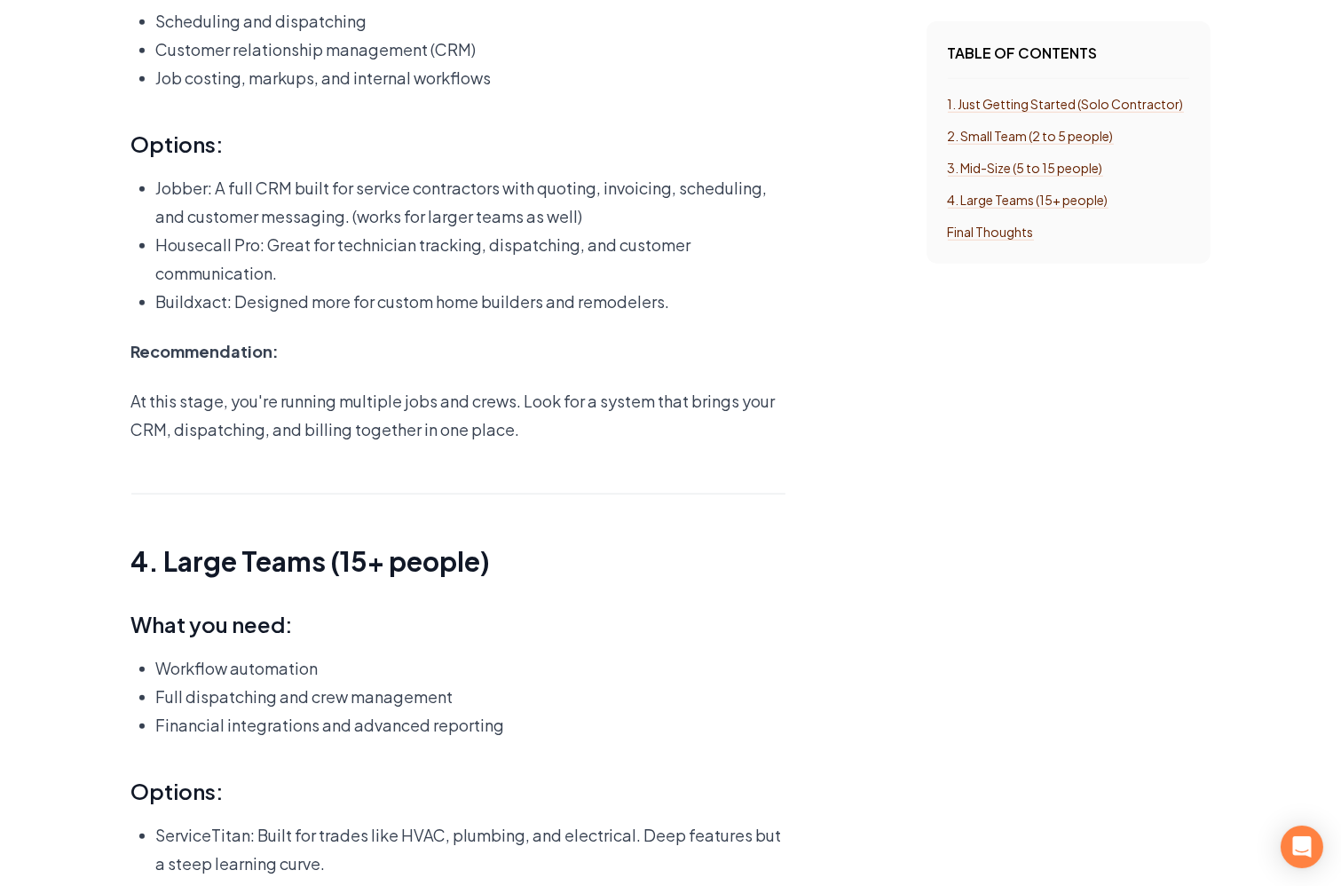
click at [192, 177] on link "Jobber" at bounding box center [182, 187] width 52 height 20
